Goal: Transaction & Acquisition: Book appointment/travel/reservation

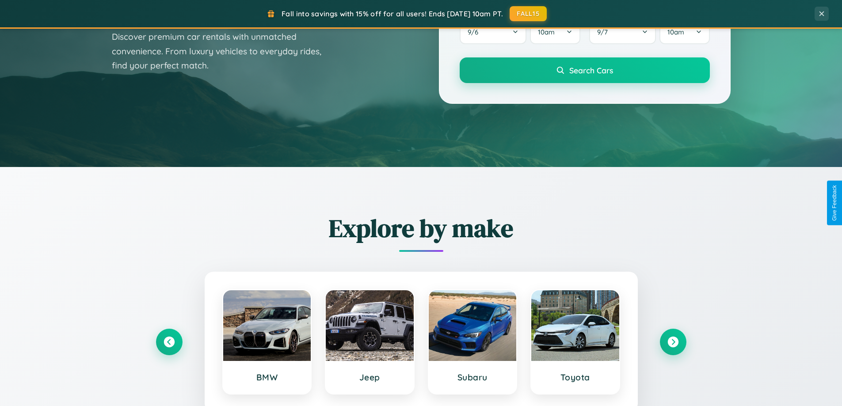
scroll to position [1701, 0]
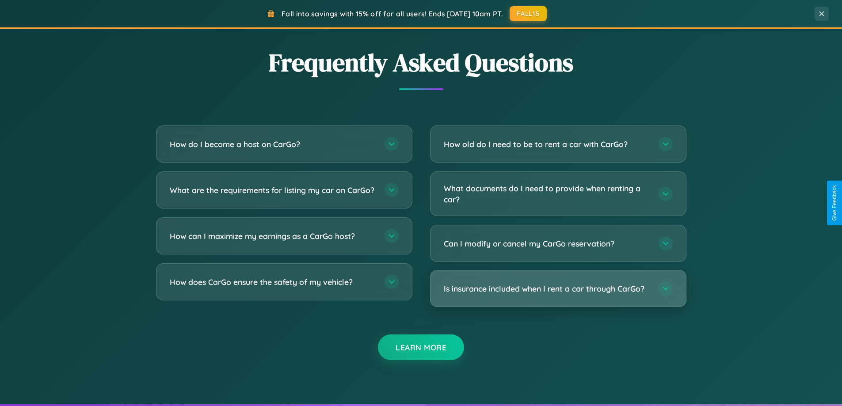
click at [558, 289] on h3 "Is insurance included when I rent a car through CarGo?" at bounding box center [547, 288] width 206 height 11
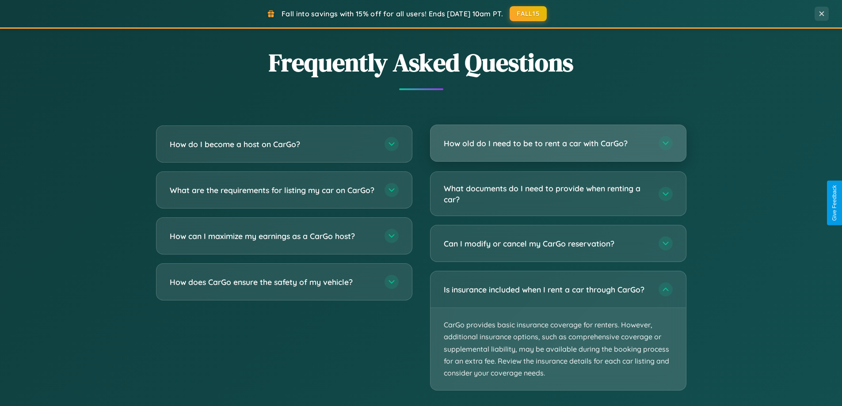
click at [558, 143] on h3 "How old do I need to be to rent a car with CarGo?" at bounding box center [547, 143] width 206 height 11
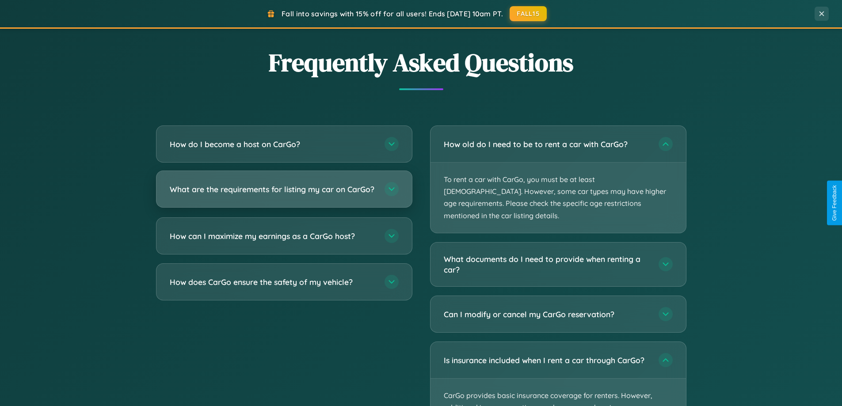
click at [284, 193] on h3 "What are the requirements for listing my car on CarGo?" at bounding box center [273, 189] width 206 height 11
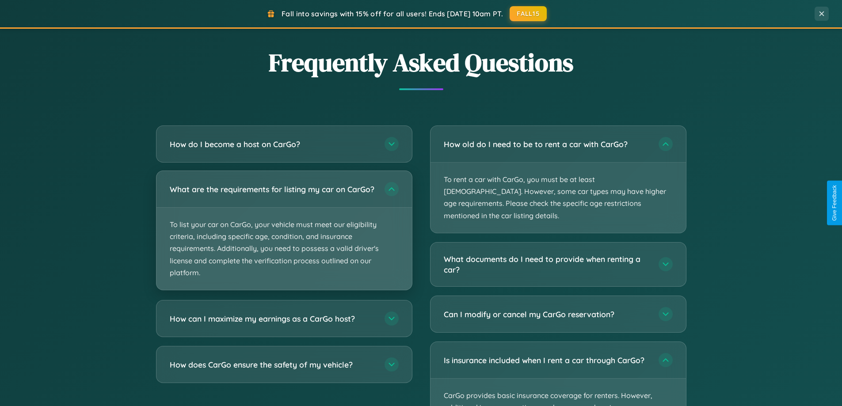
click at [284, 234] on p "To list your car on CarGo, your vehicle must meet our eligibility criteria, inc…" at bounding box center [283, 249] width 255 height 82
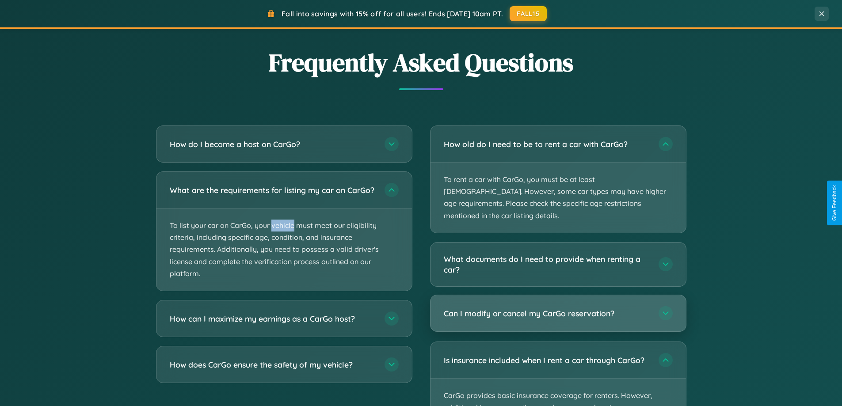
click at [558, 308] on h3 "Can I modify or cancel my CarGo reservation?" at bounding box center [547, 313] width 206 height 11
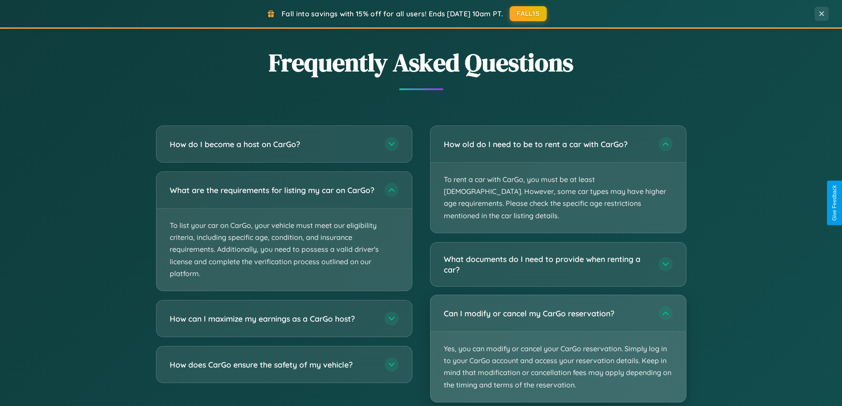
click at [558, 336] on p "Yes, you can modify or cancel your CarGo reservation. Simply log in to your Car…" at bounding box center [558, 367] width 255 height 70
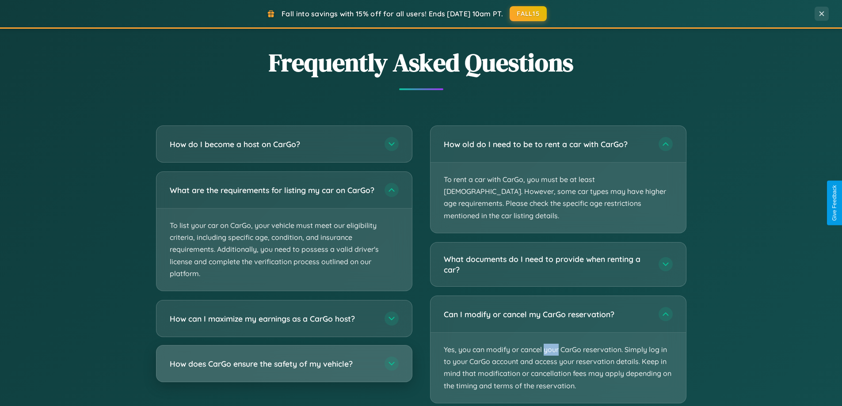
click at [284, 370] on h3 "How does CarGo ensure the safety of my vehicle?" at bounding box center [273, 363] width 206 height 11
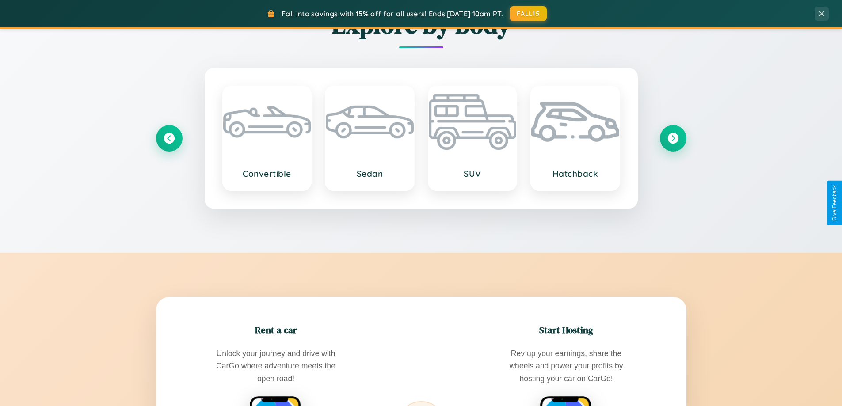
scroll to position [381, 0]
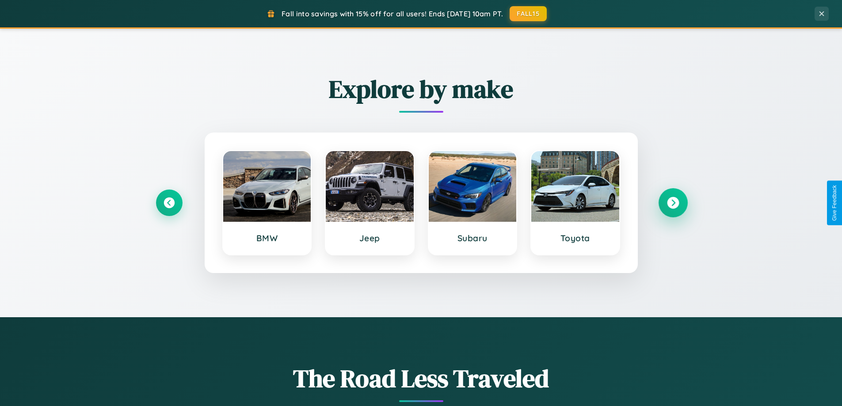
click at [673, 203] on icon at bounding box center [673, 203] width 12 height 12
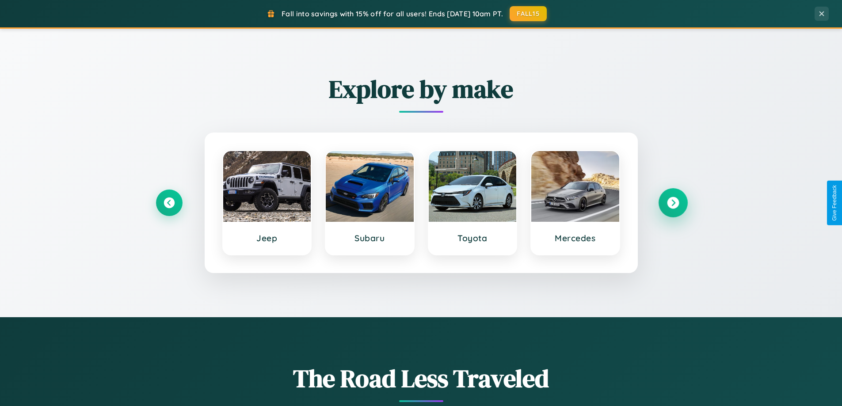
click at [673, 203] on icon at bounding box center [673, 203] width 12 height 12
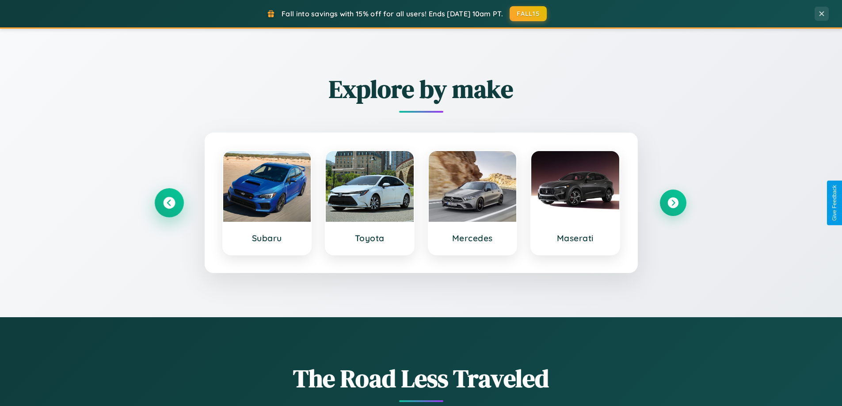
click at [169, 203] on icon at bounding box center [169, 203] width 12 height 12
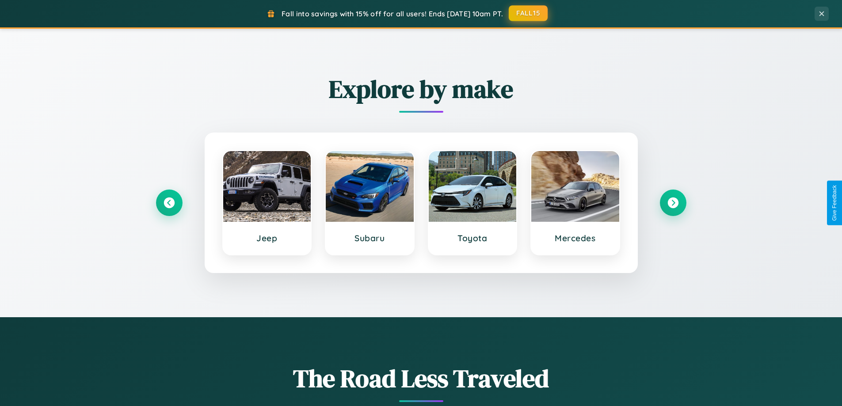
click at [529, 13] on button "FALL15" at bounding box center [528, 13] width 39 height 16
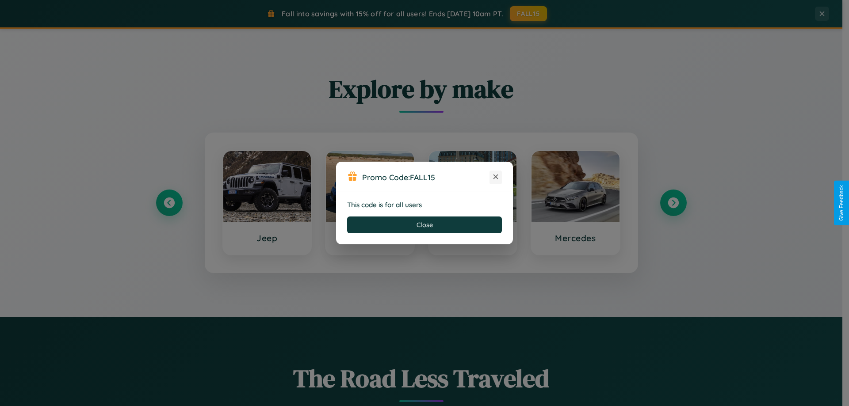
click at [495, 177] on icon at bounding box center [495, 176] width 9 height 9
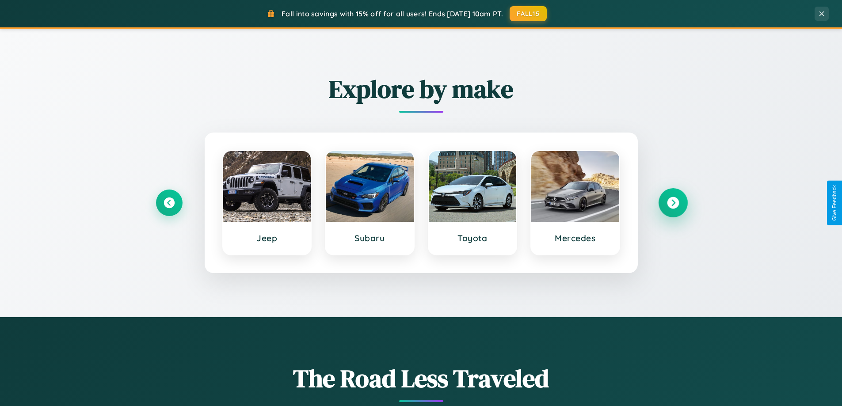
click at [673, 203] on icon at bounding box center [673, 203] width 12 height 12
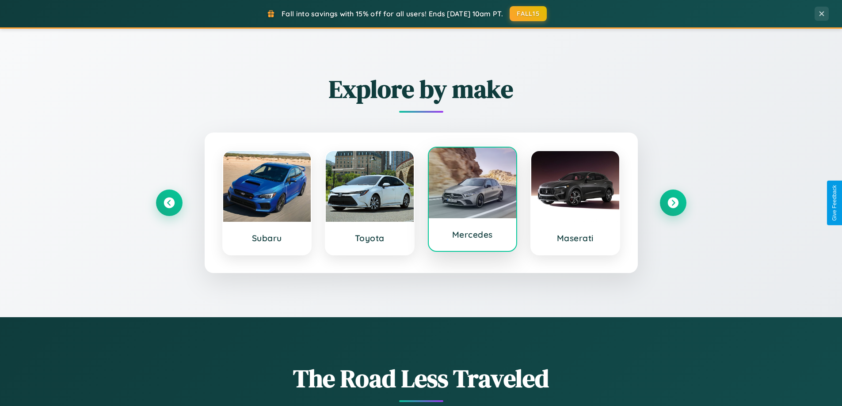
click at [472, 200] on div at bounding box center [473, 183] width 88 height 71
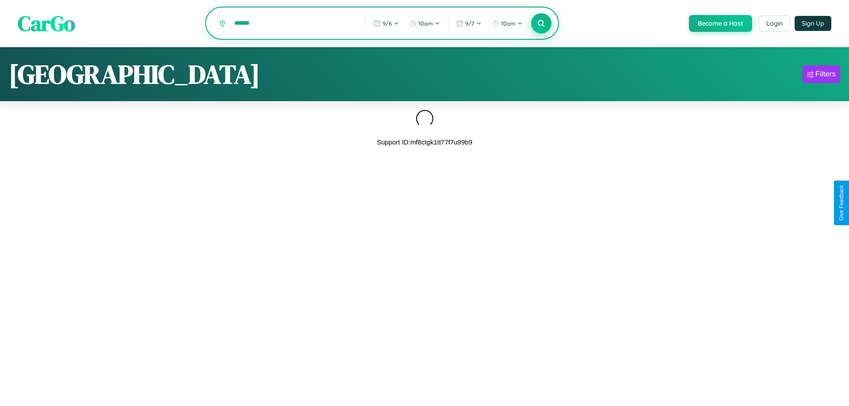
type input "******"
click at [540, 24] on icon at bounding box center [541, 23] width 8 height 8
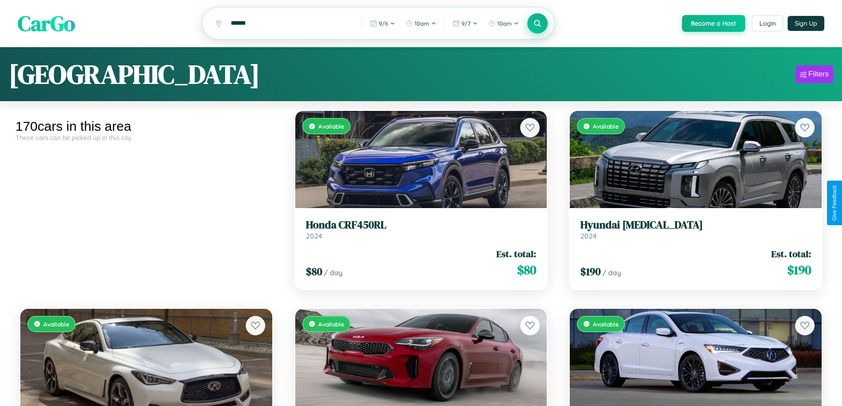
scroll to position [5732, 0]
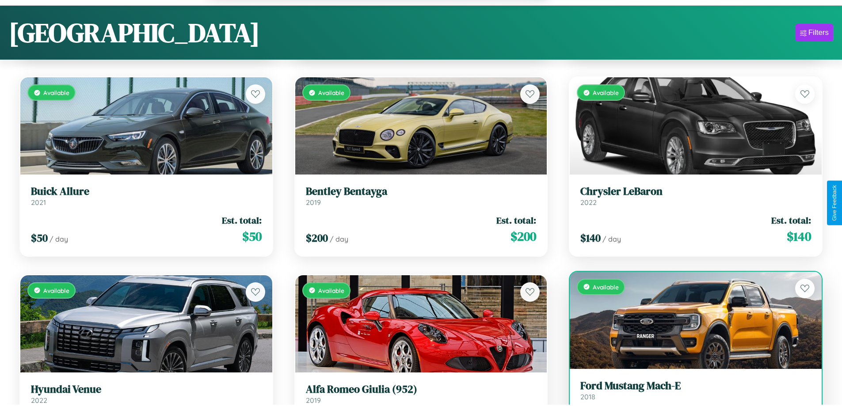
click at [690, 395] on link "Ford Mustang Mach-E 2018" at bounding box center [695, 391] width 231 height 22
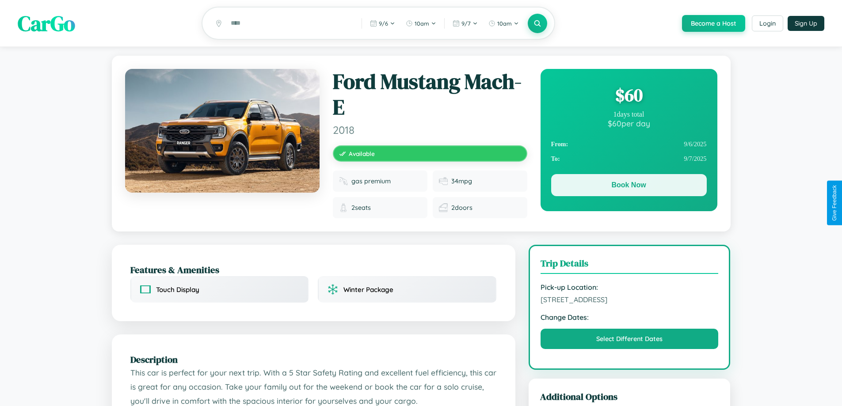
click at [629, 187] on button "Book Now" at bounding box center [629, 185] width 156 height 22
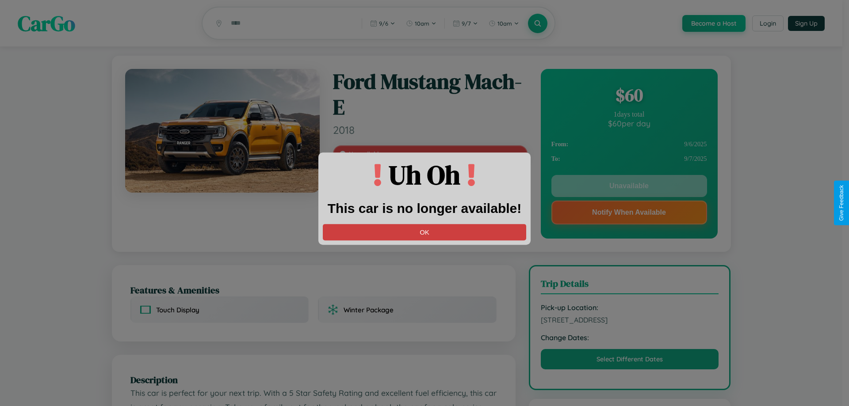
click at [424, 232] on button "OK" at bounding box center [424, 232] width 203 height 16
